Goal: Book appointment/travel/reservation

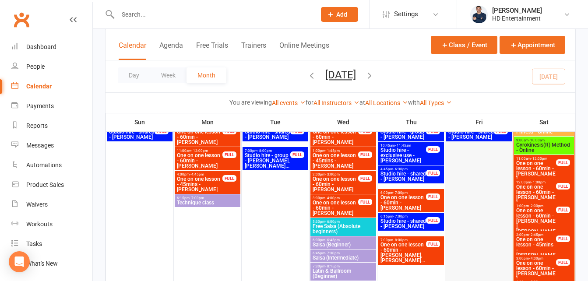
scroll to position [569, 0]
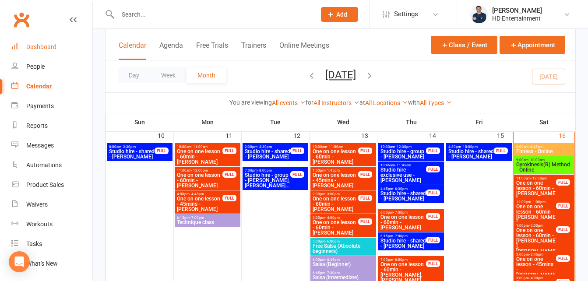
click at [26, 42] on link "Dashboard" at bounding box center [51, 47] width 81 height 20
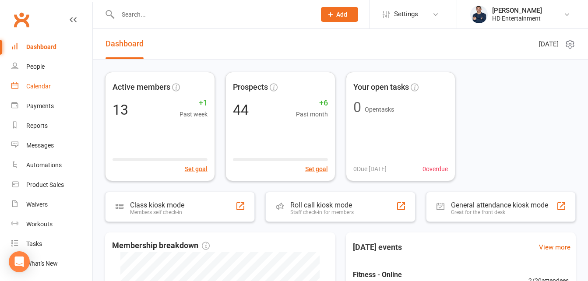
click at [45, 82] on link "Calendar" at bounding box center [51, 87] width 81 height 20
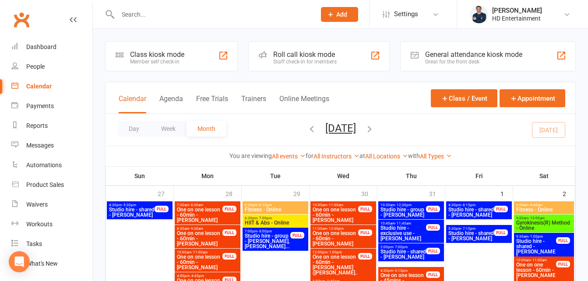
click at [78, 81] on link "Calendar" at bounding box center [51, 87] width 81 height 20
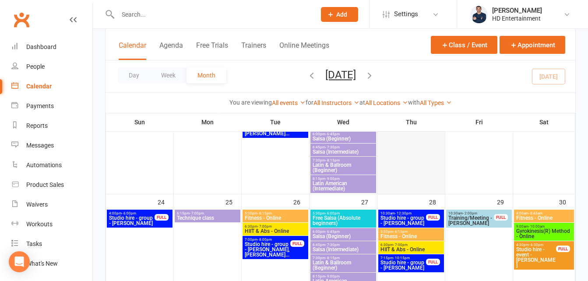
scroll to position [920, 0]
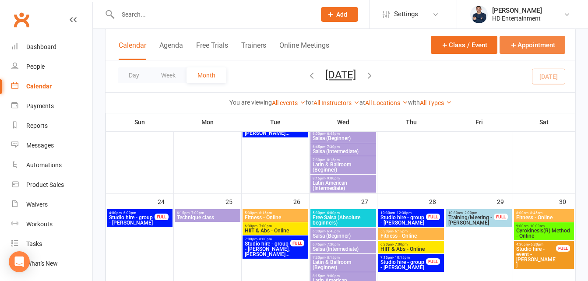
click at [527, 43] on button "Appointment" at bounding box center [533, 45] width 66 height 18
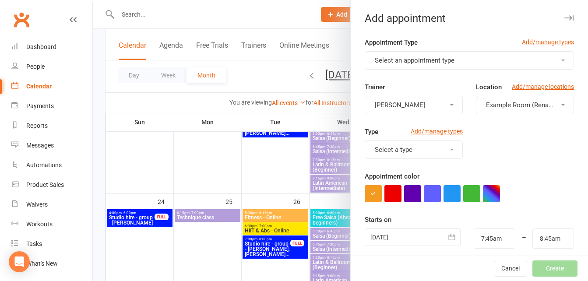
click at [430, 63] on span "Select an appointment type" at bounding box center [415, 60] width 80 height 8
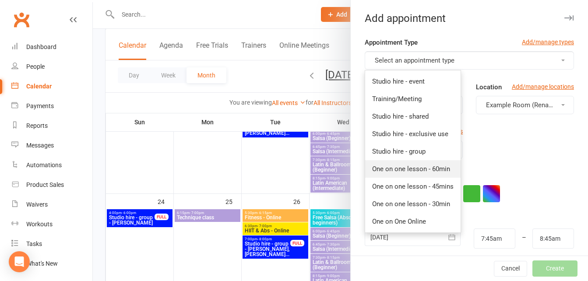
drag, startPoint x: 429, startPoint y: 172, endPoint x: 434, endPoint y: 163, distance: 10.2
click at [428, 172] on span "One on one lesson - 60min" at bounding box center [411, 169] width 78 height 8
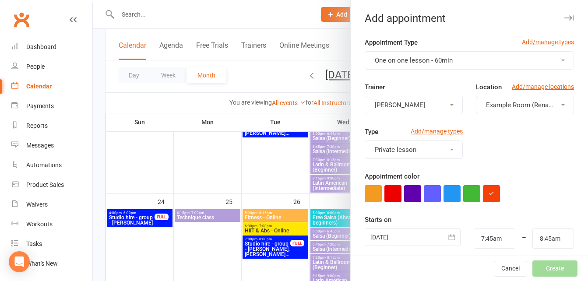
click at [503, 102] on span "Example Room (Rename me!)" at bounding box center [529, 105] width 87 height 8
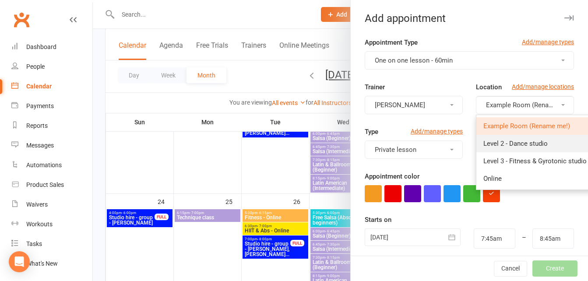
click at [494, 145] on span "Level 2 - Dance studio" at bounding box center [515, 144] width 64 height 8
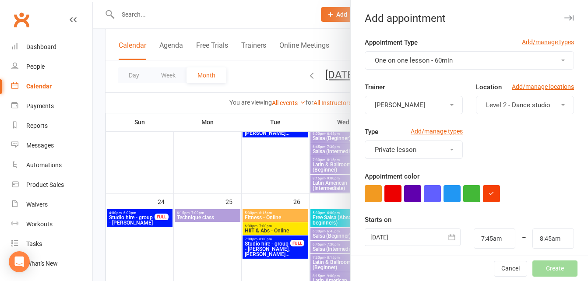
click at [392, 234] on div at bounding box center [413, 238] width 96 height 18
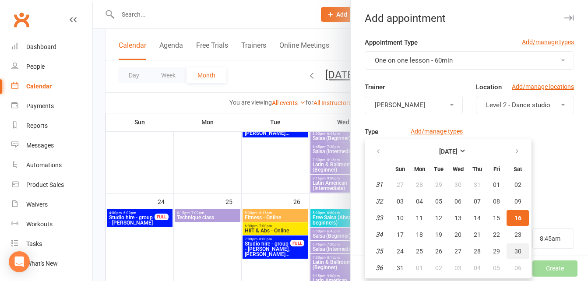
click at [515, 252] on span "30" at bounding box center [518, 251] width 7 height 7
type input "[DATE]"
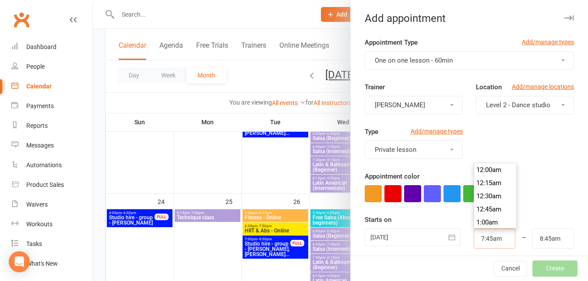
click at [475, 238] on input "7:45am" at bounding box center [495, 239] width 42 height 20
type input "3:15pm"
type input "4:15pm"
click at [478, 188] on li "3:15pm" at bounding box center [495, 182] width 42 height 13
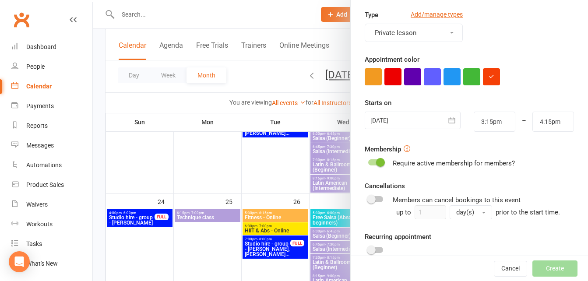
scroll to position [125, 0]
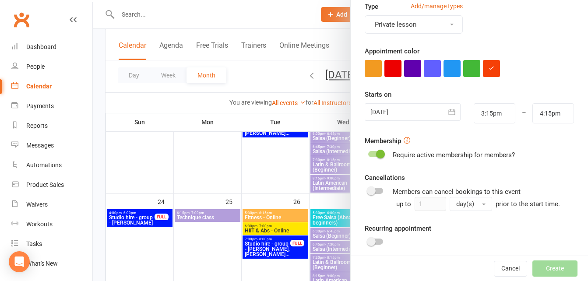
click at [376, 154] on span at bounding box center [380, 154] width 9 height 9
click at [368, 153] on input "checkbox" at bounding box center [368, 153] width 0 height 0
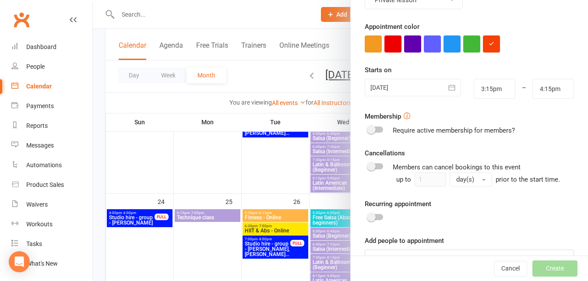
scroll to position [174, 0]
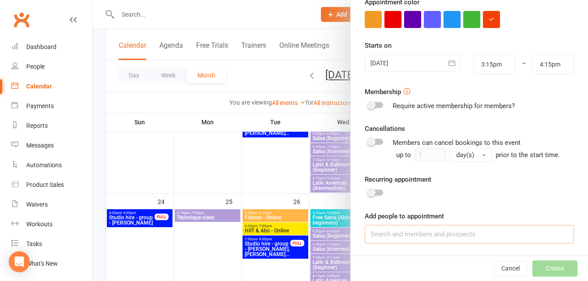
click at [441, 231] on input at bounding box center [469, 234] width 209 height 18
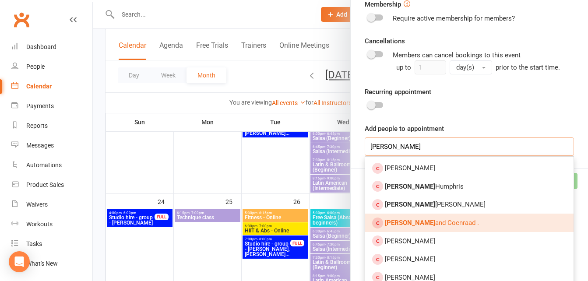
type input "[PERSON_NAME]"
click at [452, 222] on span "[PERSON_NAME] and [PERSON_NAME] ." at bounding box center [432, 223] width 94 height 8
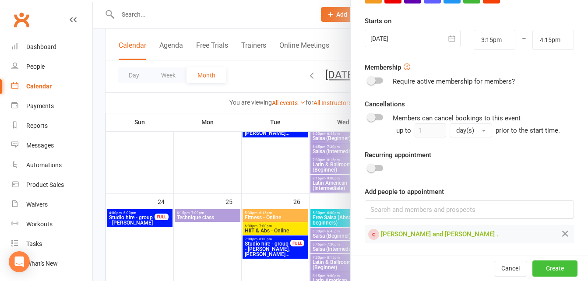
click at [536, 266] on button "Create" at bounding box center [555, 269] width 45 height 16
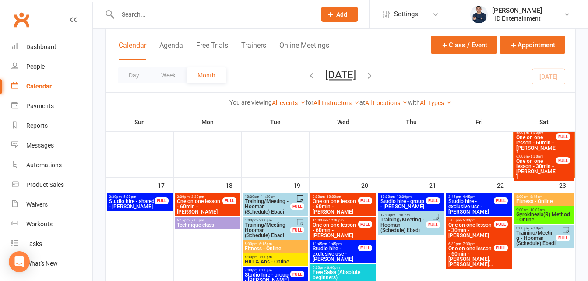
scroll to position [788, 0]
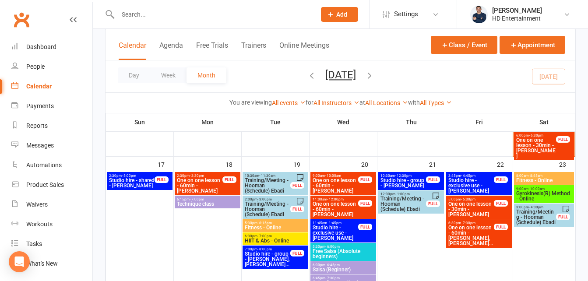
click at [374, 76] on icon "button" at bounding box center [370, 76] width 10 height 10
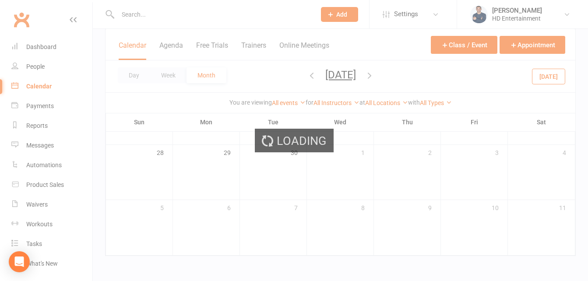
scroll to position [262, 0]
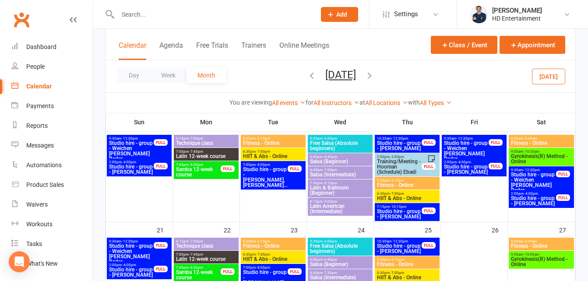
click at [374, 71] on icon "button" at bounding box center [370, 76] width 10 height 10
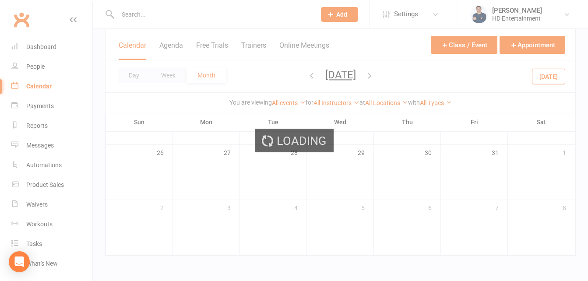
click at [394, 71] on div "Loading" at bounding box center [294, 140] width 588 height 281
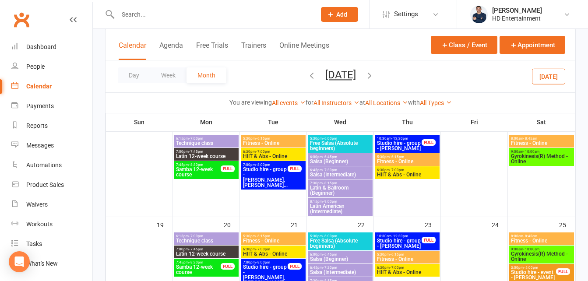
click at [374, 74] on icon "button" at bounding box center [370, 76] width 10 height 10
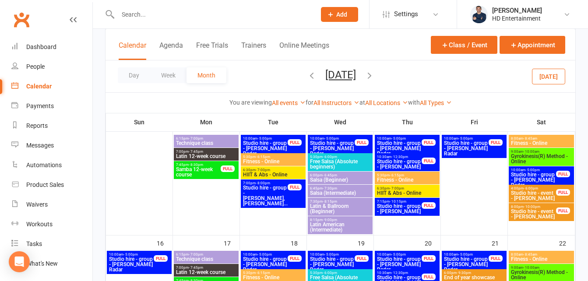
click at [374, 76] on icon "button" at bounding box center [370, 76] width 10 height 10
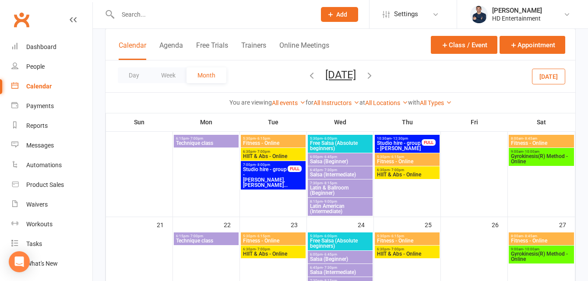
click at [374, 76] on icon "button" at bounding box center [370, 76] width 10 height 10
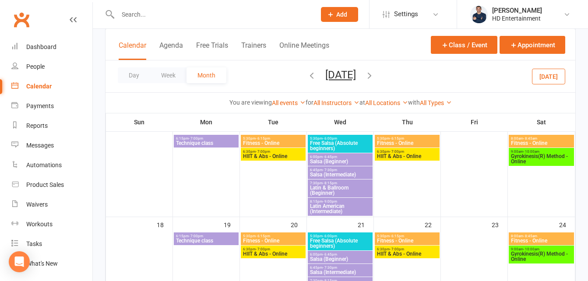
click at [374, 76] on icon "button" at bounding box center [370, 76] width 10 height 10
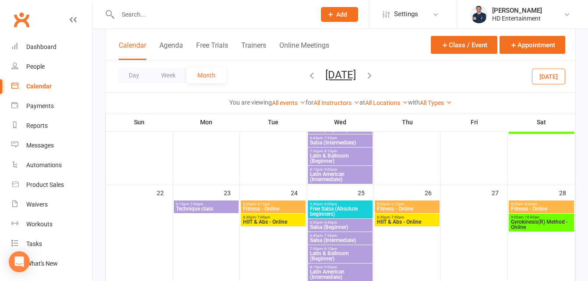
scroll to position [349, 0]
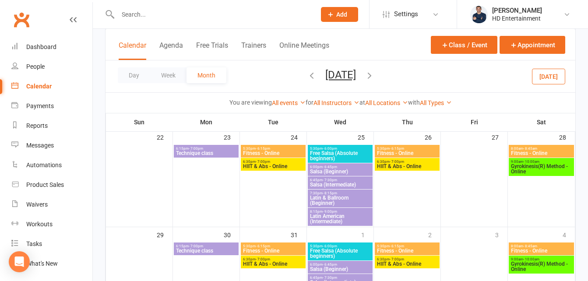
click at [542, 71] on button "[DATE]" at bounding box center [548, 76] width 33 height 16
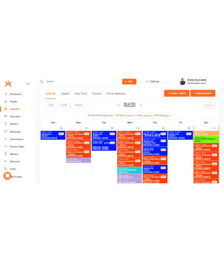
scroll to position [569, 0]
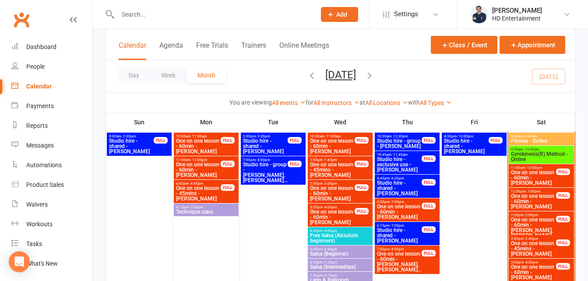
click at [532, 136] on span "- 8:45am" at bounding box center [530, 136] width 14 height 4
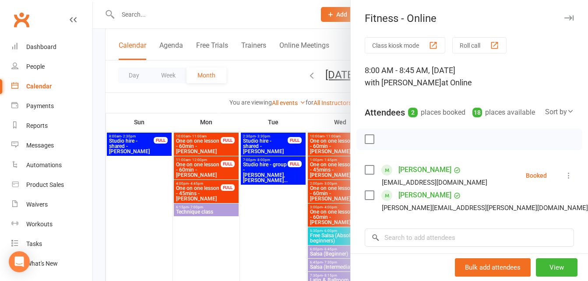
click at [247, 16] on div at bounding box center [340, 140] width 495 height 281
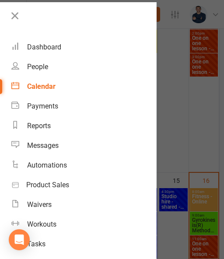
click at [184, 109] on div at bounding box center [112, 129] width 224 height 259
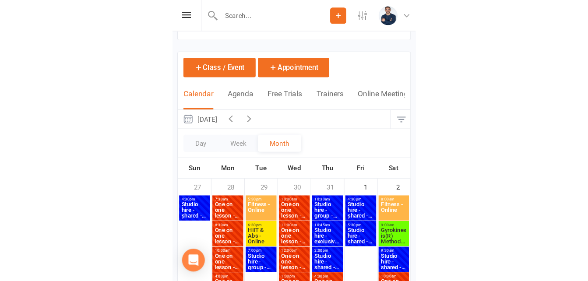
scroll to position [0, 0]
